Goal: Task Accomplishment & Management: Manage account settings

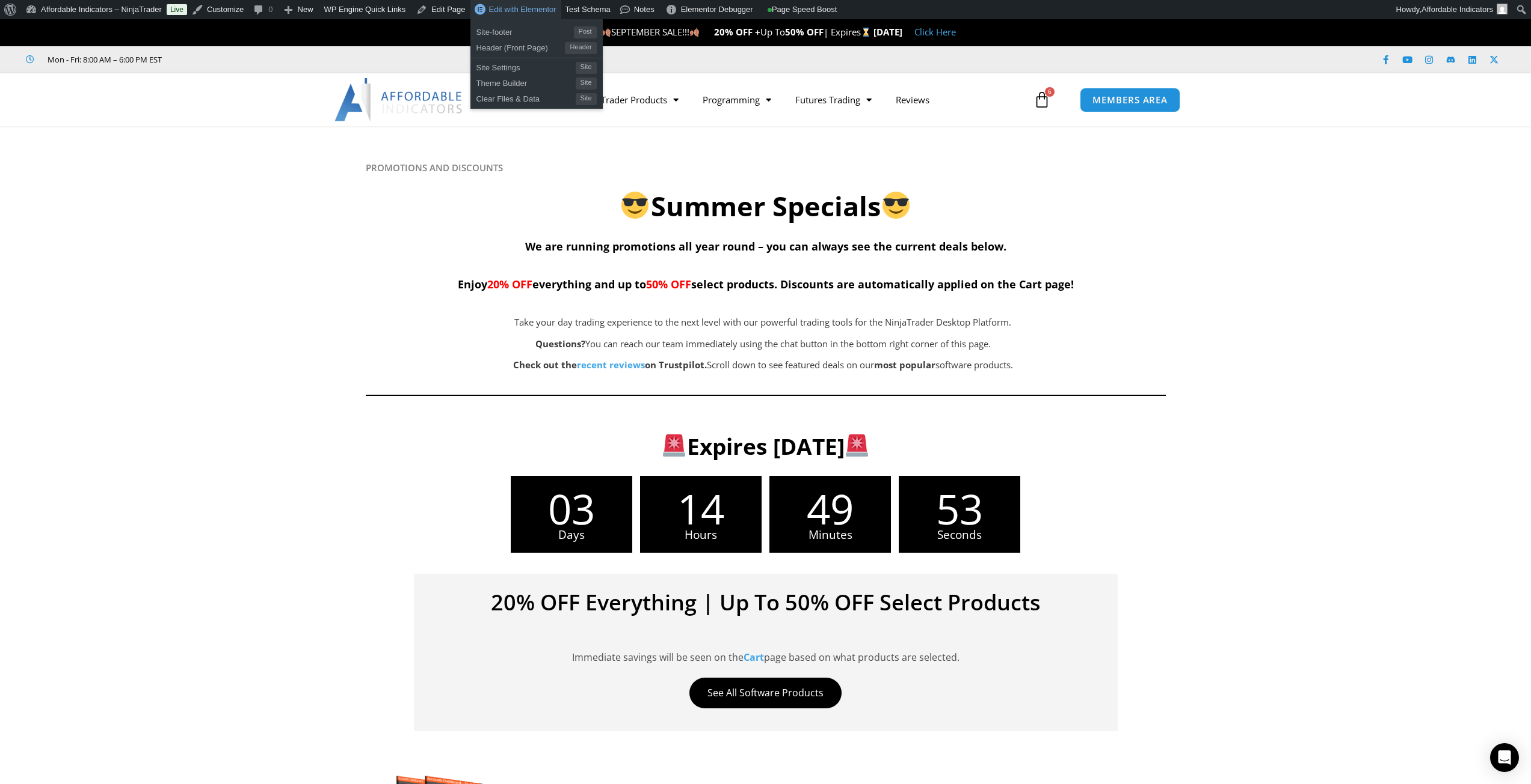
click at [501, 6] on span "Edit with Elementor" at bounding box center [522, 9] width 67 height 9
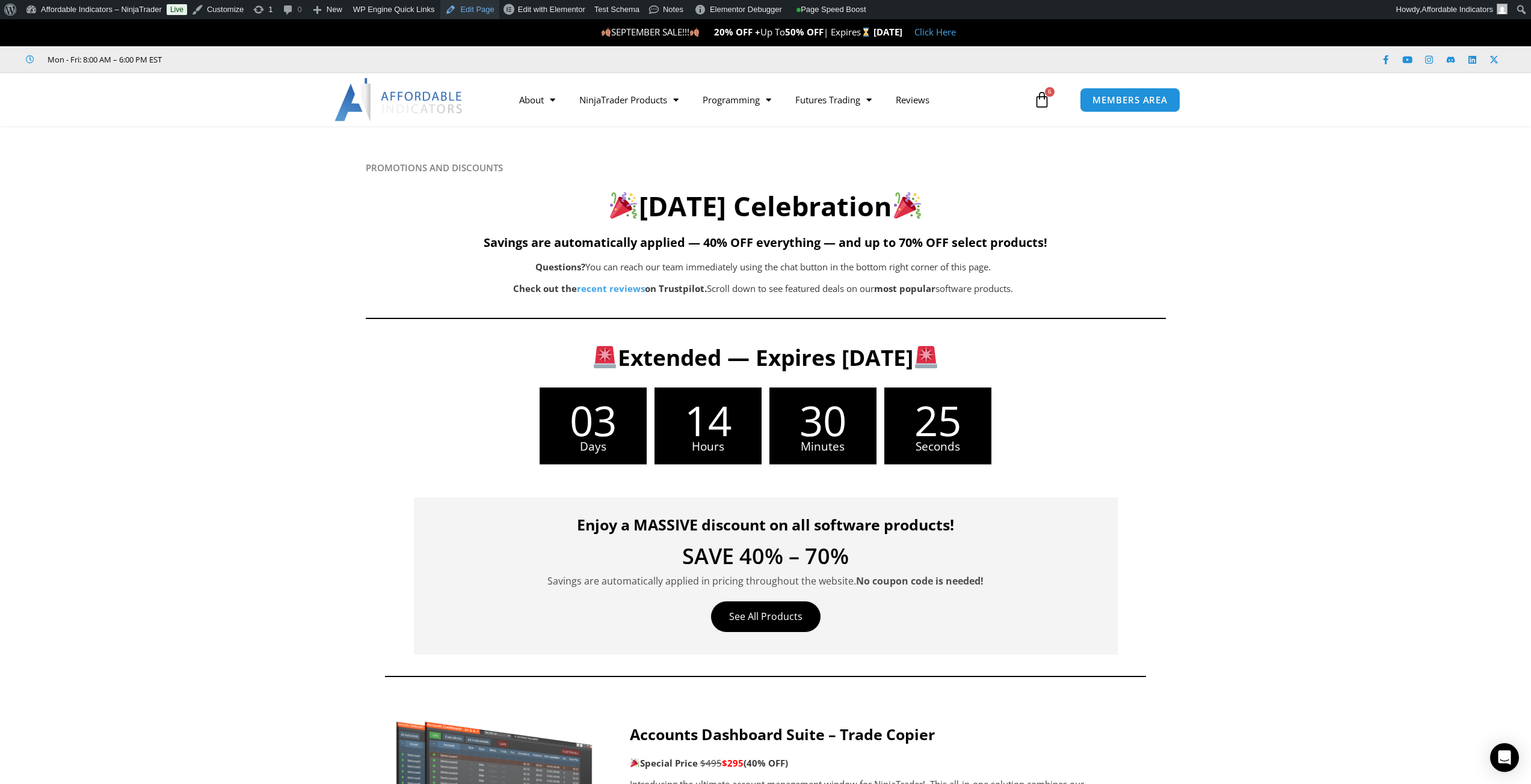
click at [464, 13] on link "Edit Page" at bounding box center [468, 9] width 58 height 19
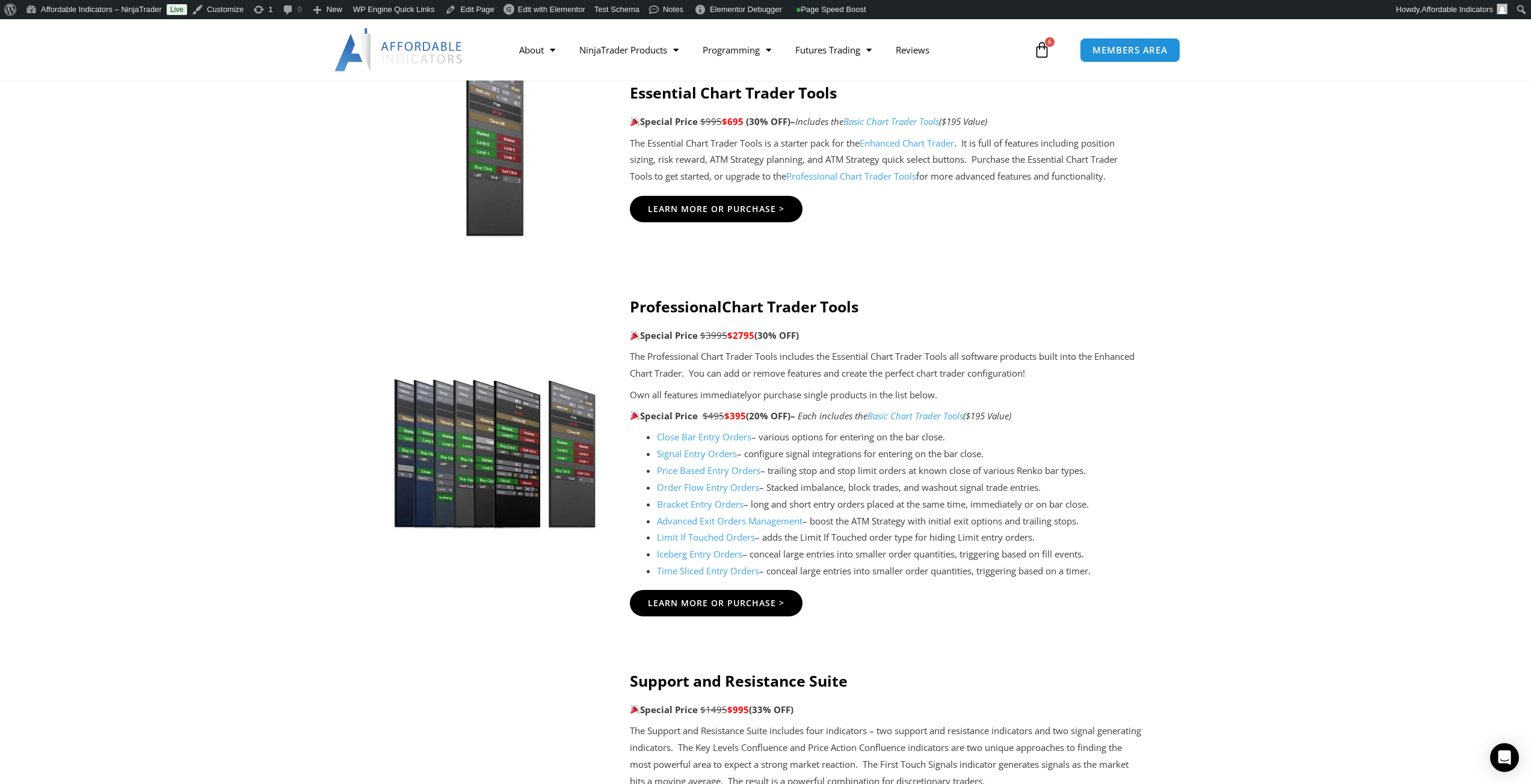
scroll to position [1082, 0]
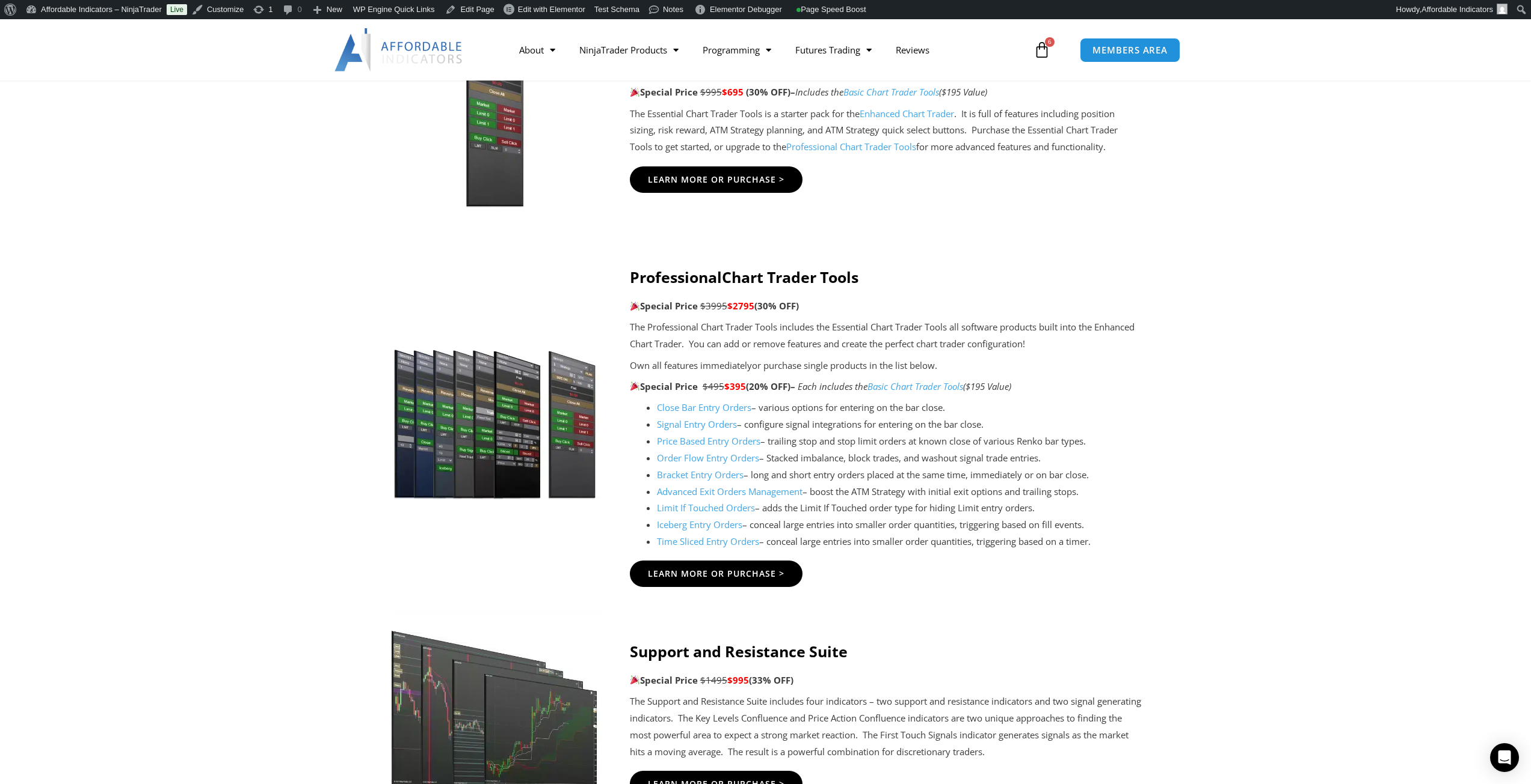
click at [759, 387] on b "(20% OFF)" at bounding box center [768, 386] width 44 height 12
click at [772, 382] on p "Special Price $495 $395 (20% OFF) – Each includes the Basic Chart Trader Tools …" at bounding box center [885, 387] width 512 height 17
click at [545, 6] on span "Edit with Elementor" at bounding box center [551, 9] width 67 height 9
